Goal: Obtain resource: Obtain resource

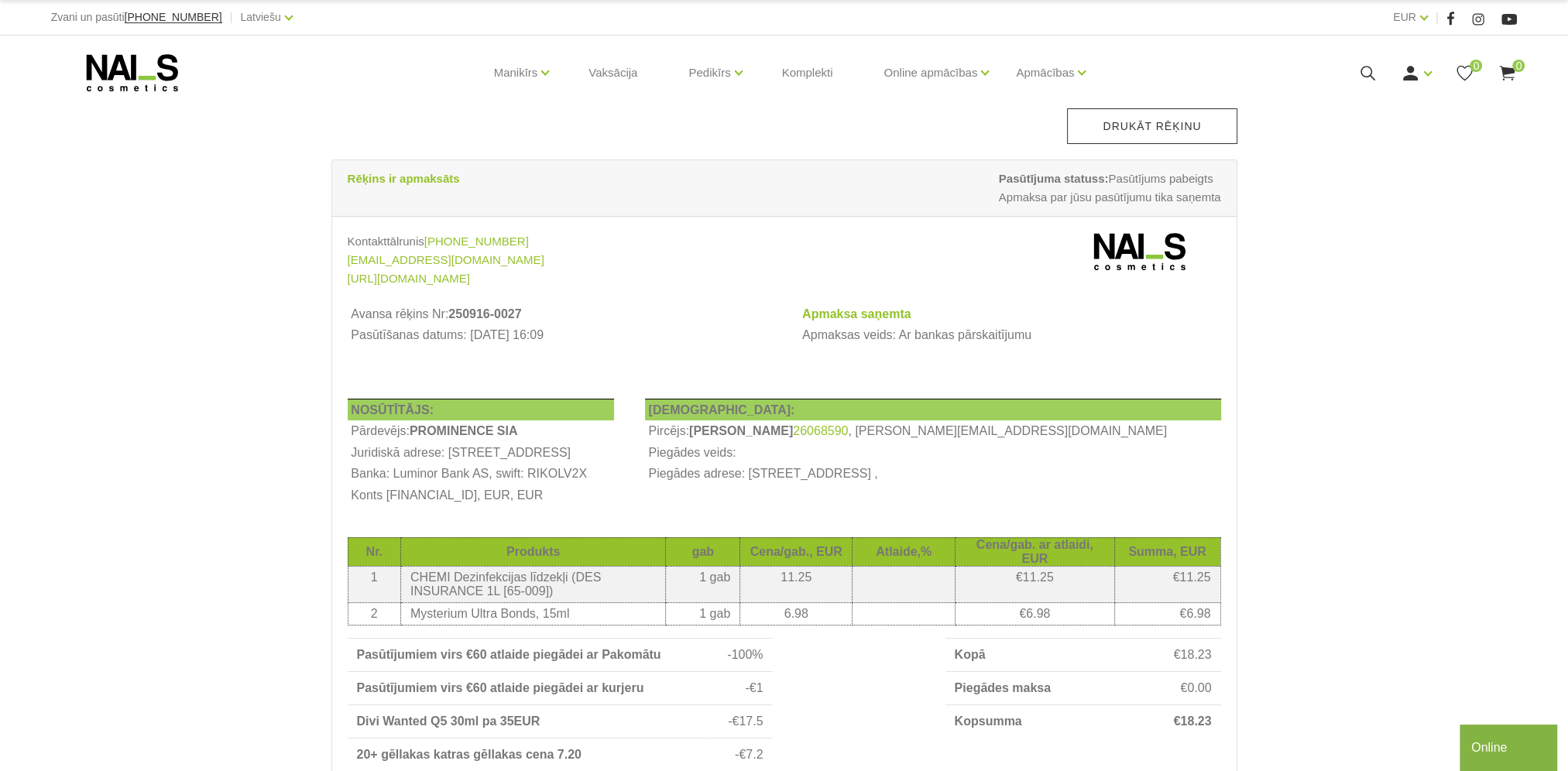
click at [1183, 110] on link "Drukāt rēķinu" at bounding box center [1152, 126] width 170 height 35
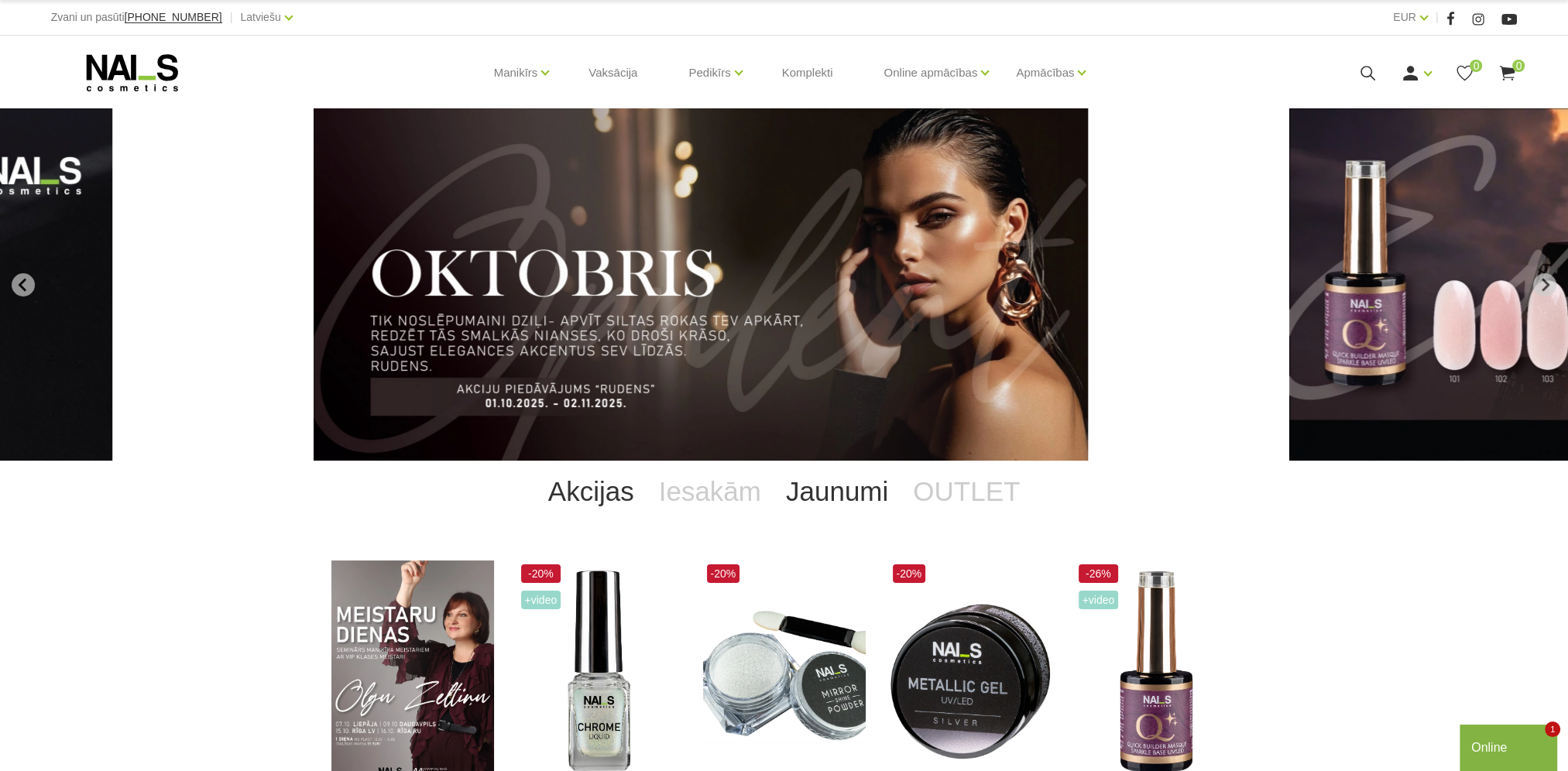
click at [804, 480] on link "Jaunumi" at bounding box center [836, 491] width 127 height 61
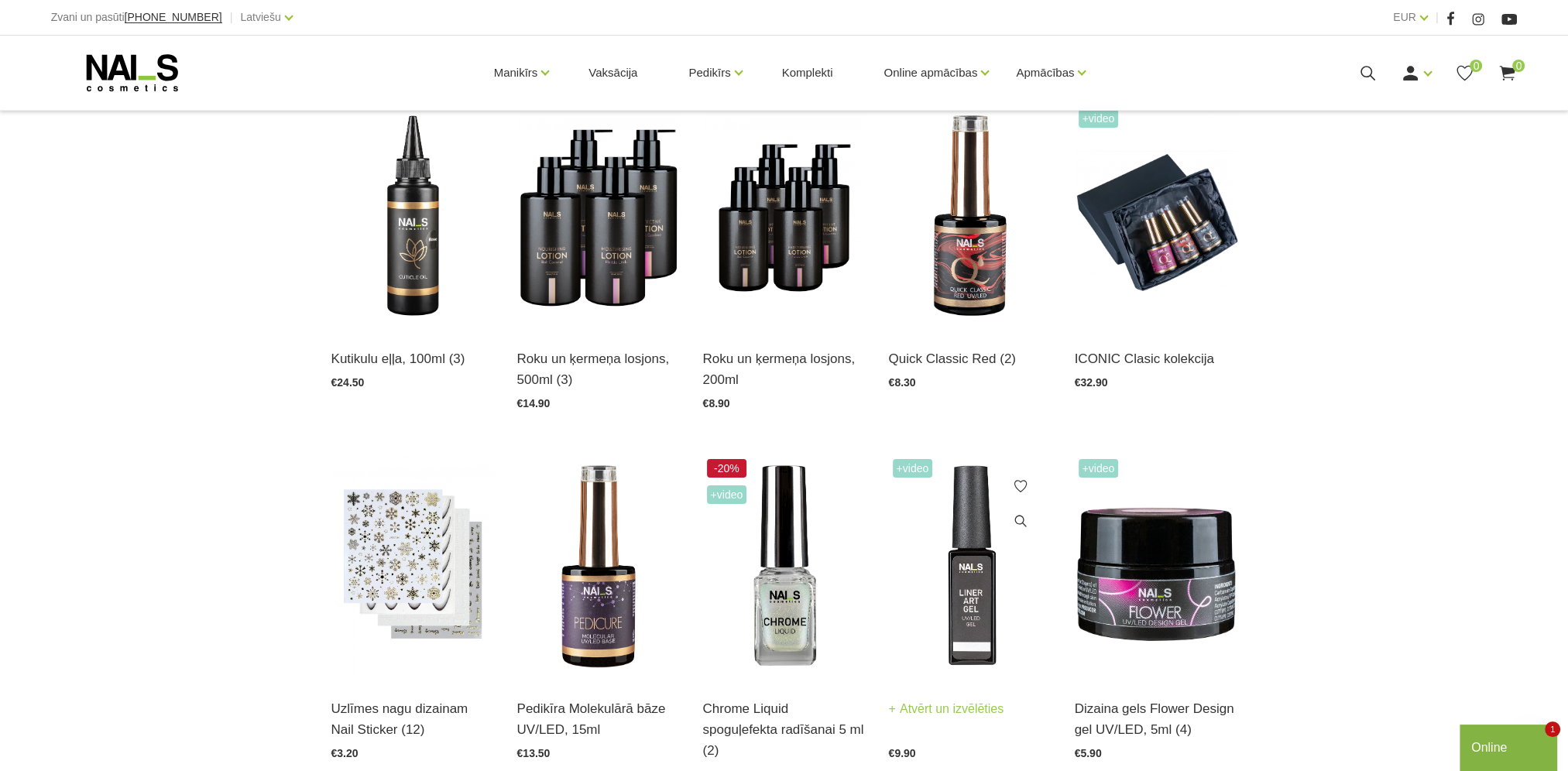
scroll to position [465, 0]
